Goal: Navigation & Orientation: Find specific page/section

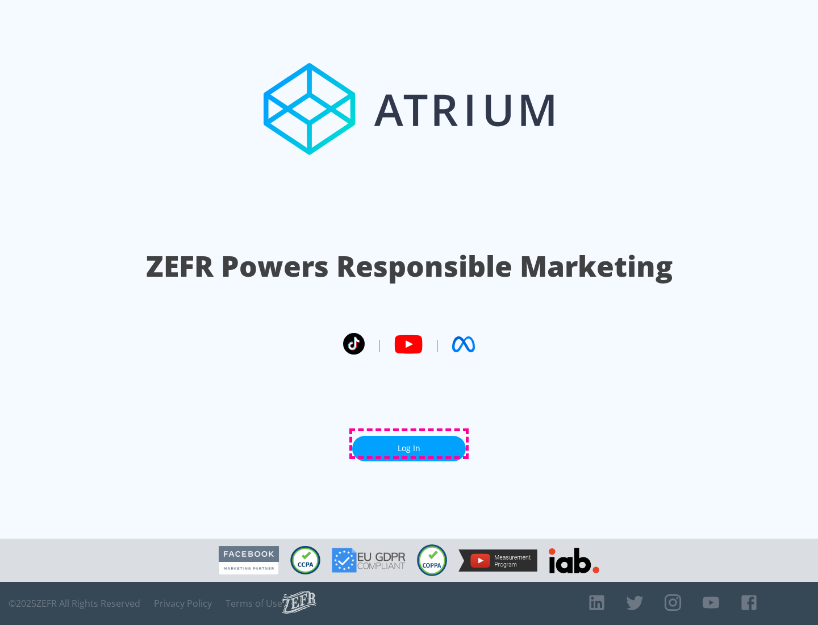
click at [409, 444] on link "Log In" at bounding box center [409, 449] width 114 height 26
